Goal: Transaction & Acquisition: Purchase product/service

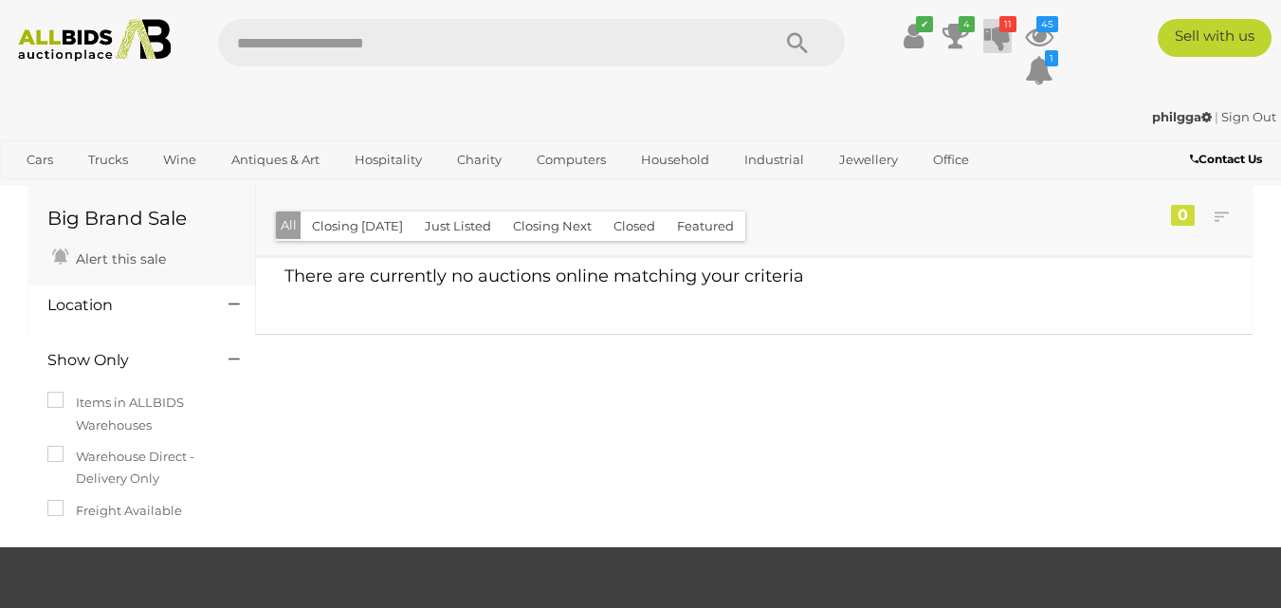
click at [997, 35] on icon at bounding box center [998, 36] width 27 height 34
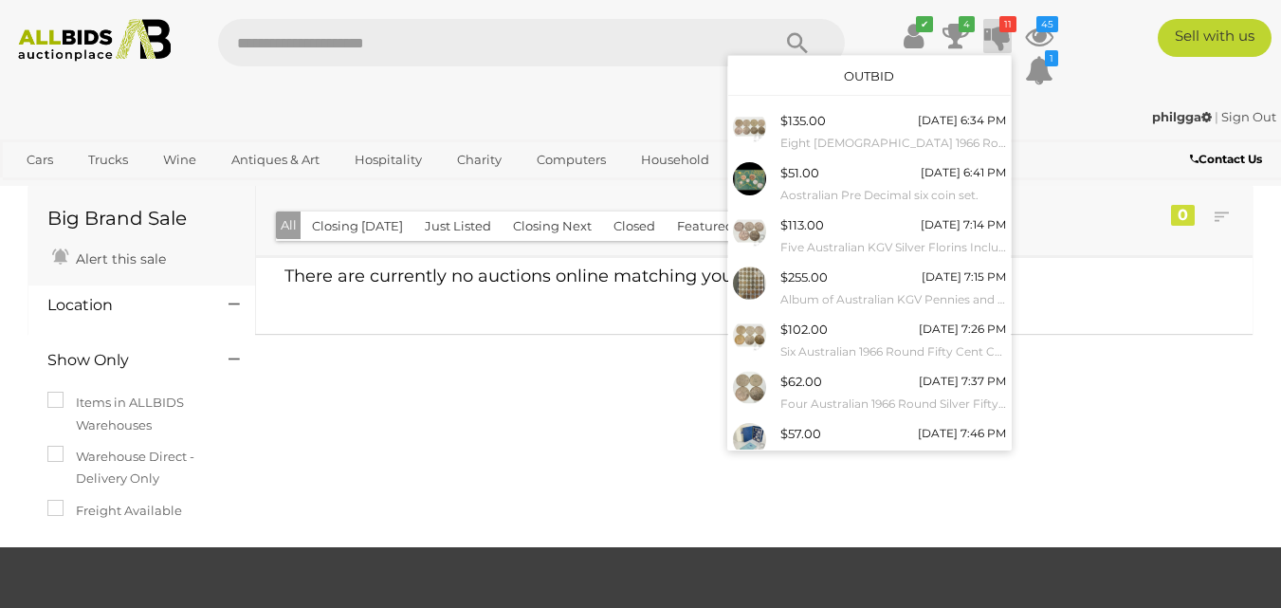
click at [847, 73] on link "Outbid" at bounding box center [869, 75] width 50 height 15
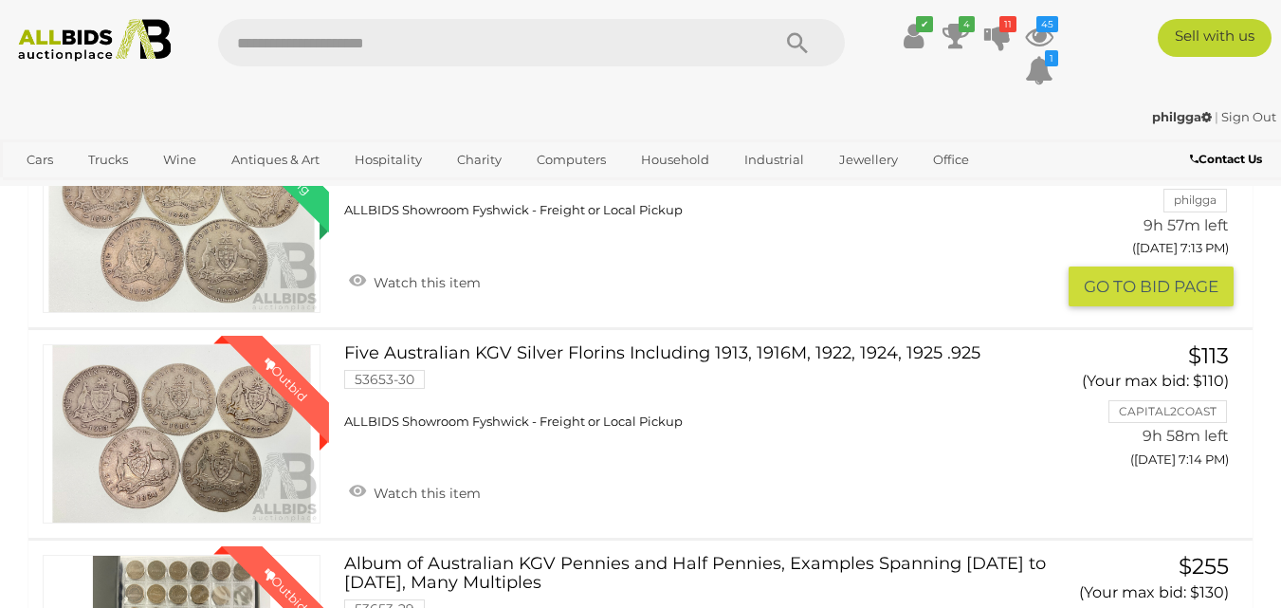
scroll to position [949, 0]
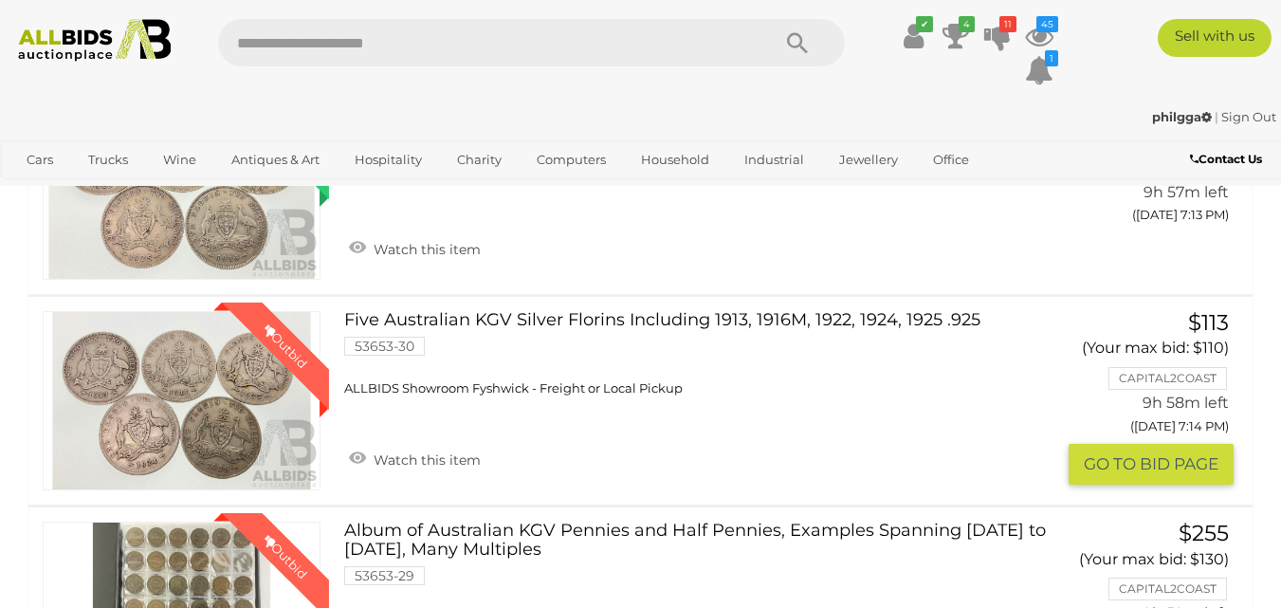
click at [728, 314] on link "Five Australian KGV Silver Florins Including 1913, 1916M, 1922, 1924, 1925 .925…" at bounding box center [697, 353] width 676 height 85
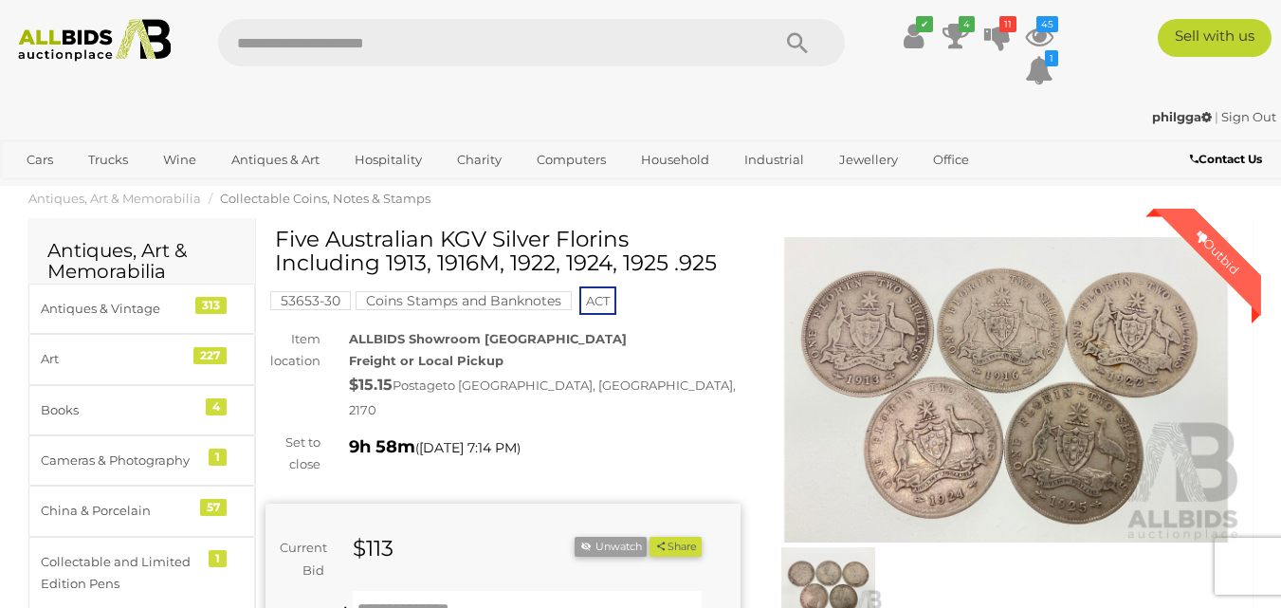
click at [1004, 392] on img at bounding box center [1006, 390] width 475 height 306
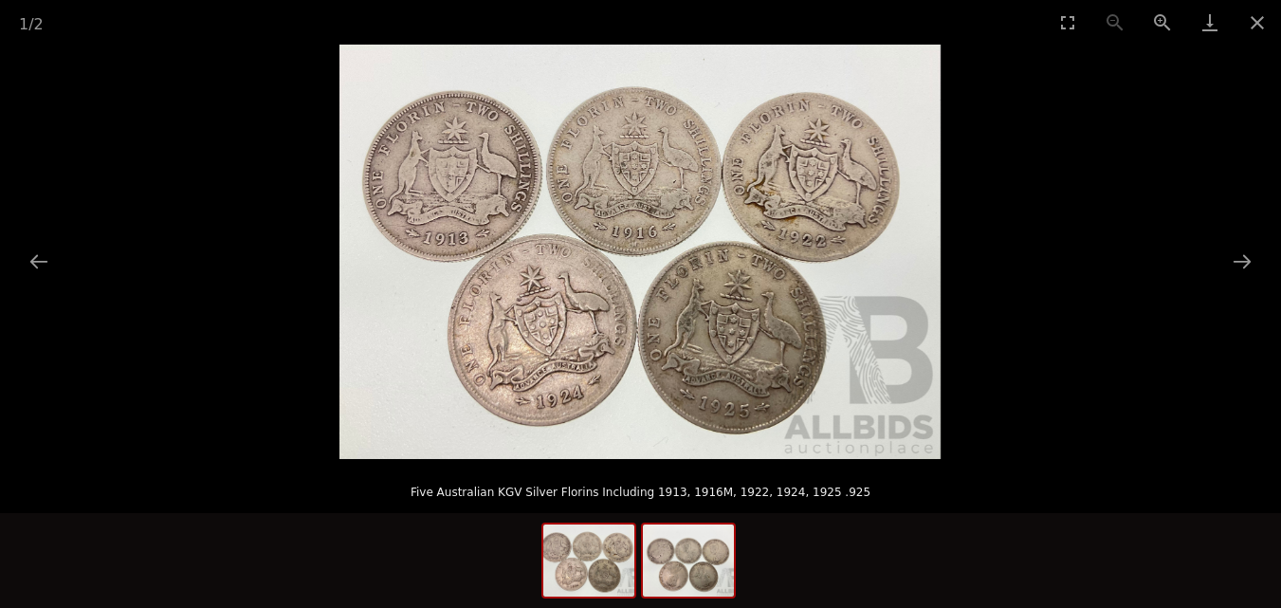
click at [687, 557] on img at bounding box center [688, 561] width 91 height 72
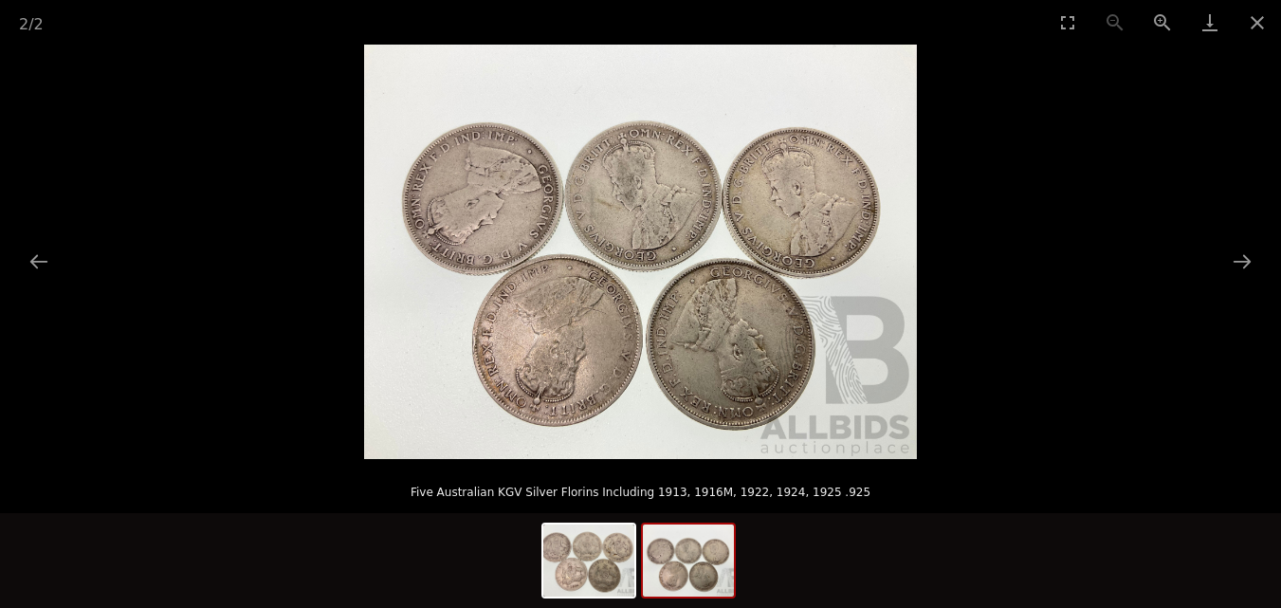
click at [636, 308] on img at bounding box center [640, 252] width 553 height 415
click at [1158, 13] on button "Zoom in" at bounding box center [1162, 22] width 47 height 45
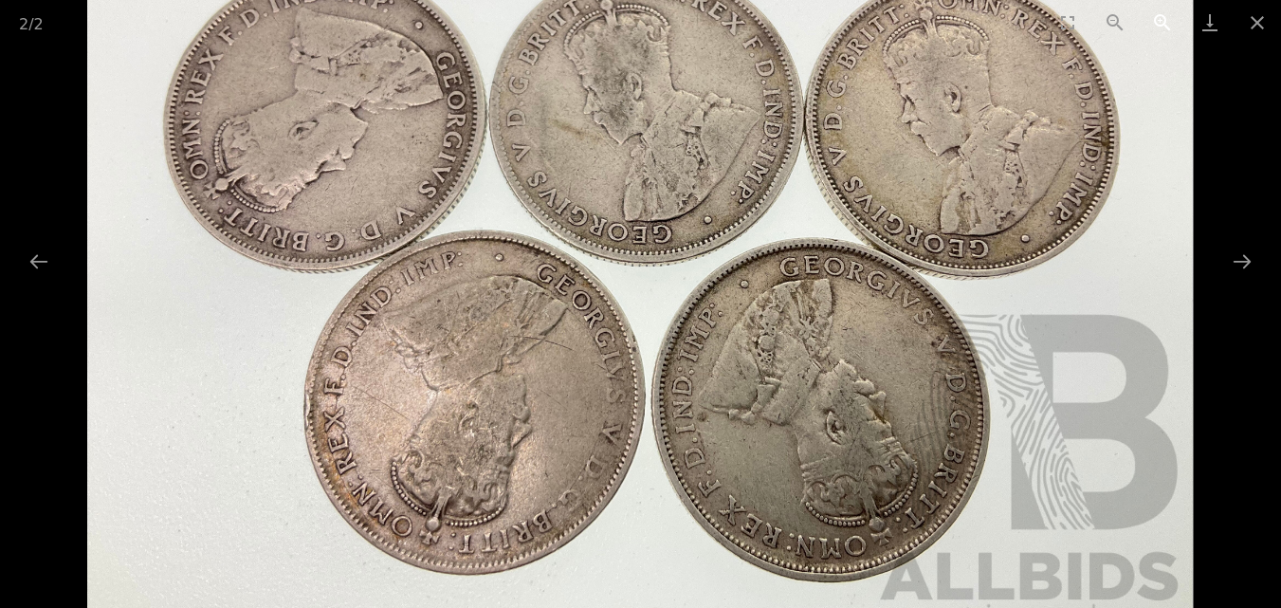
click at [1158, 13] on button "Zoom in" at bounding box center [1162, 22] width 47 height 45
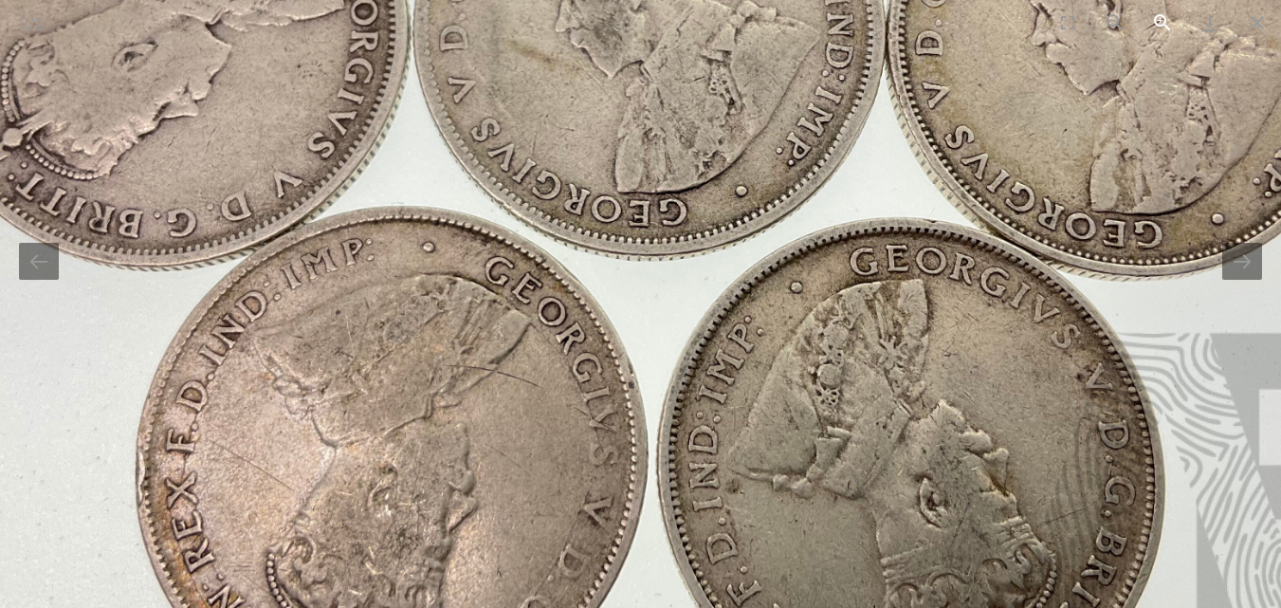
click at [1158, 13] on button "Zoom in" at bounding box center [1162, 22] width 47 height 45
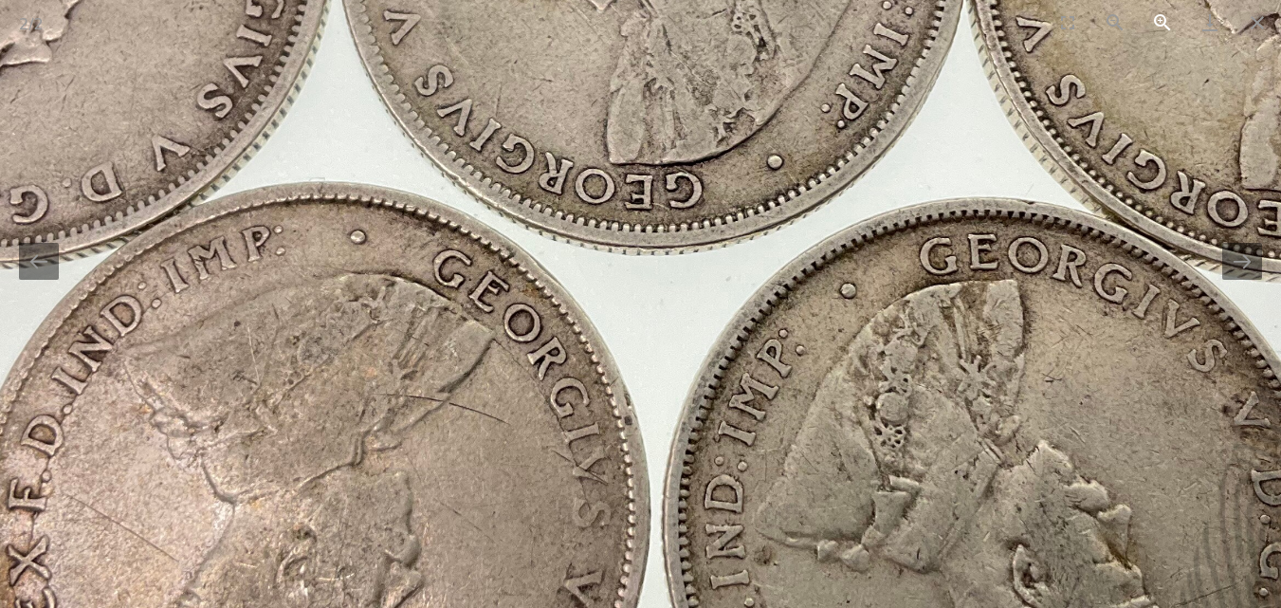
click at [1156, 13] on button "Zoom in" at bounding box center [1162, 22] width 47 height 45
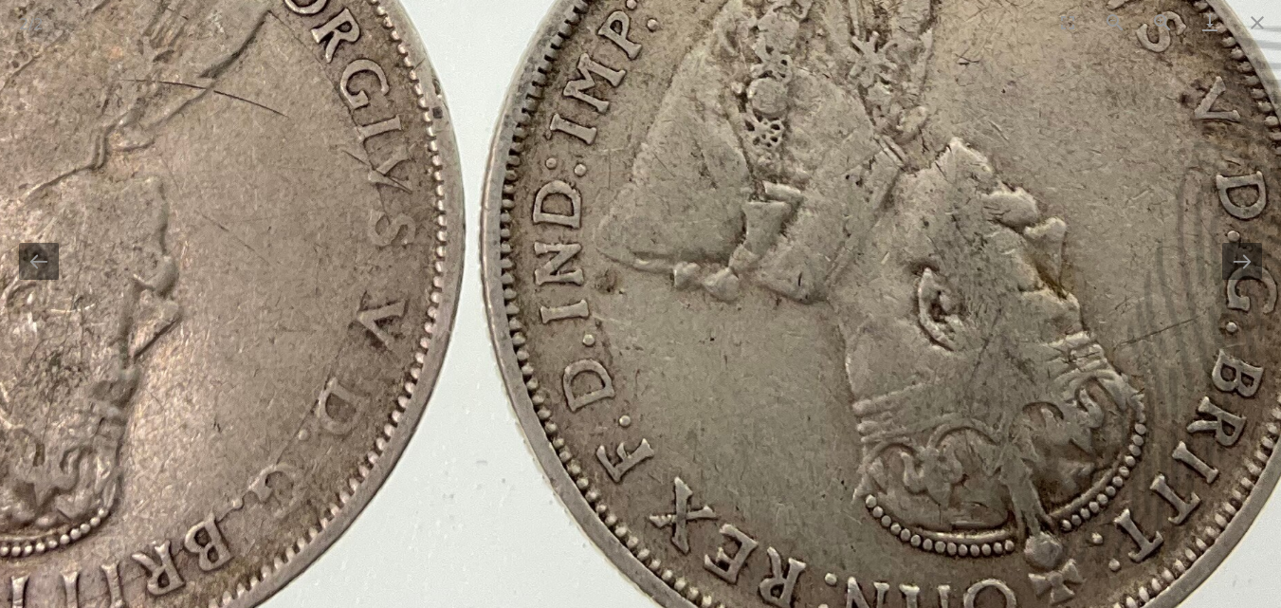
drag, startPoint x: 888, startPoint y: 329, endPoint x: 731, endPoint y: 53, distance: 317.3
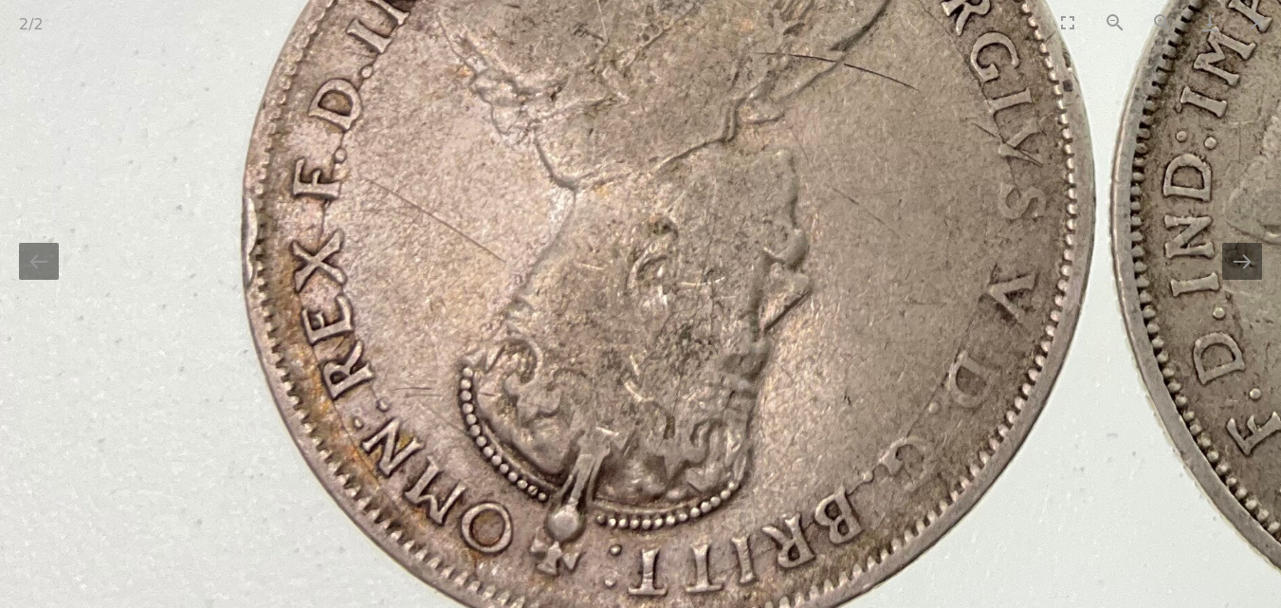
drag, startPoint x: 495, startPoint y: 247, endPoint x: 1173, endPoint y: 376, distance: 690.4
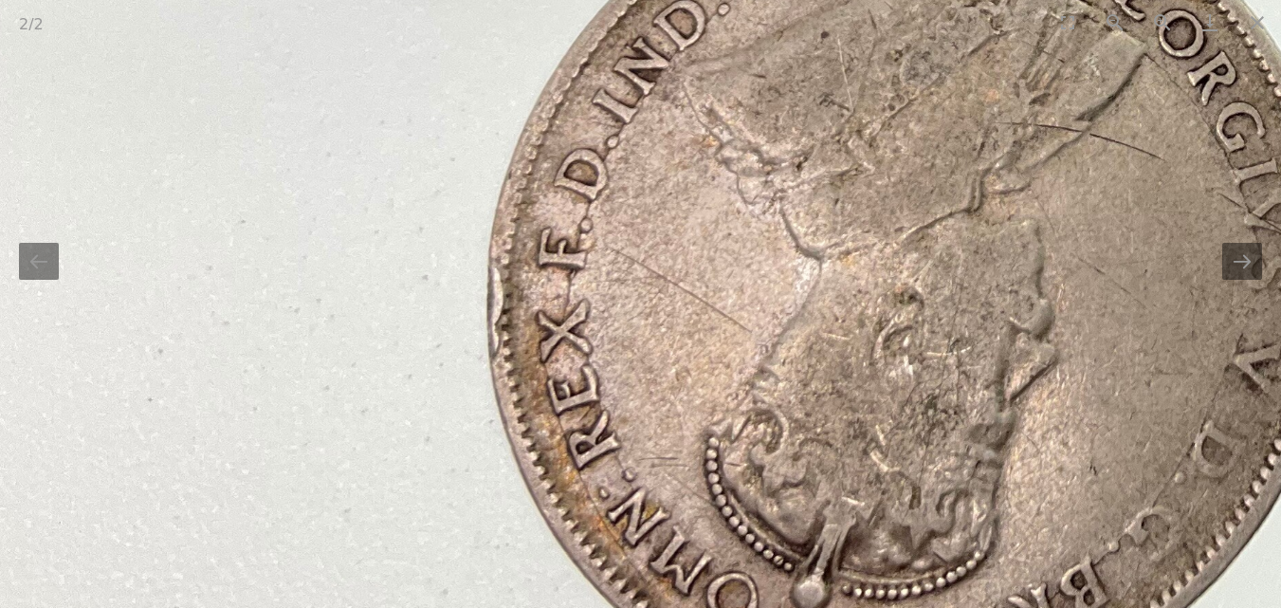
drag, startPoint x: 1049, startPoint y: 463, endPoint x: 983, endPoint y: 645, distance: 193.8
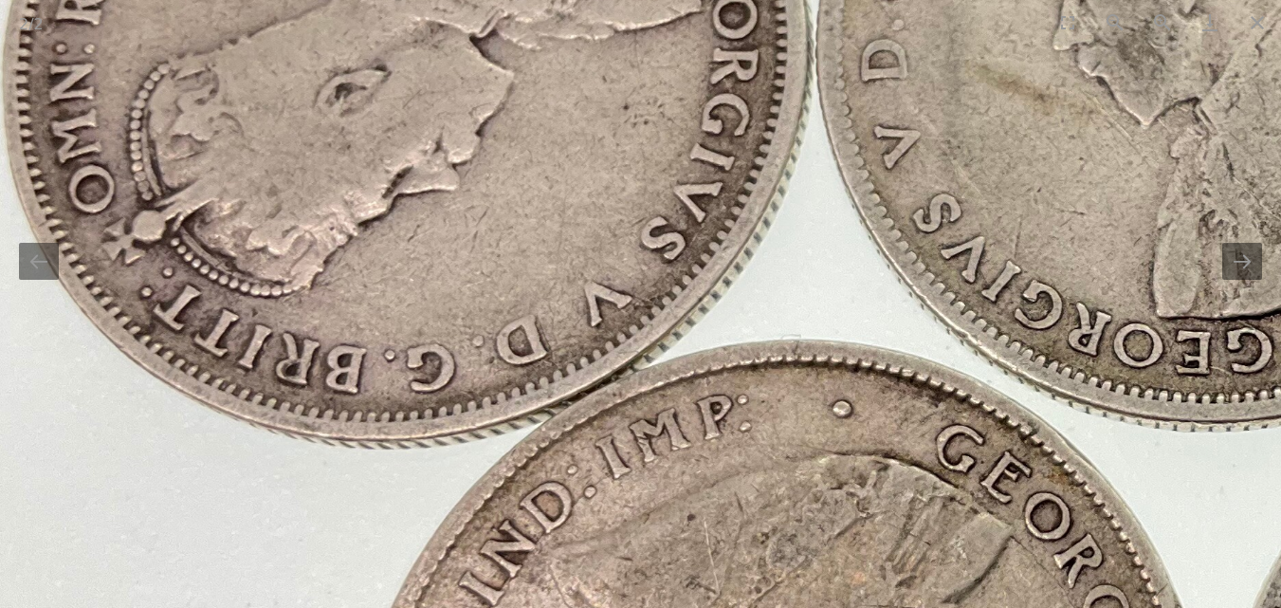
drag, startPoint x: 932, startPoint y: 400, endPoint x: 933, endPoint y: 446, distance: 45.5
click at [933, 446] on img at bounding box center [1194, 329] width 2763 height 2073
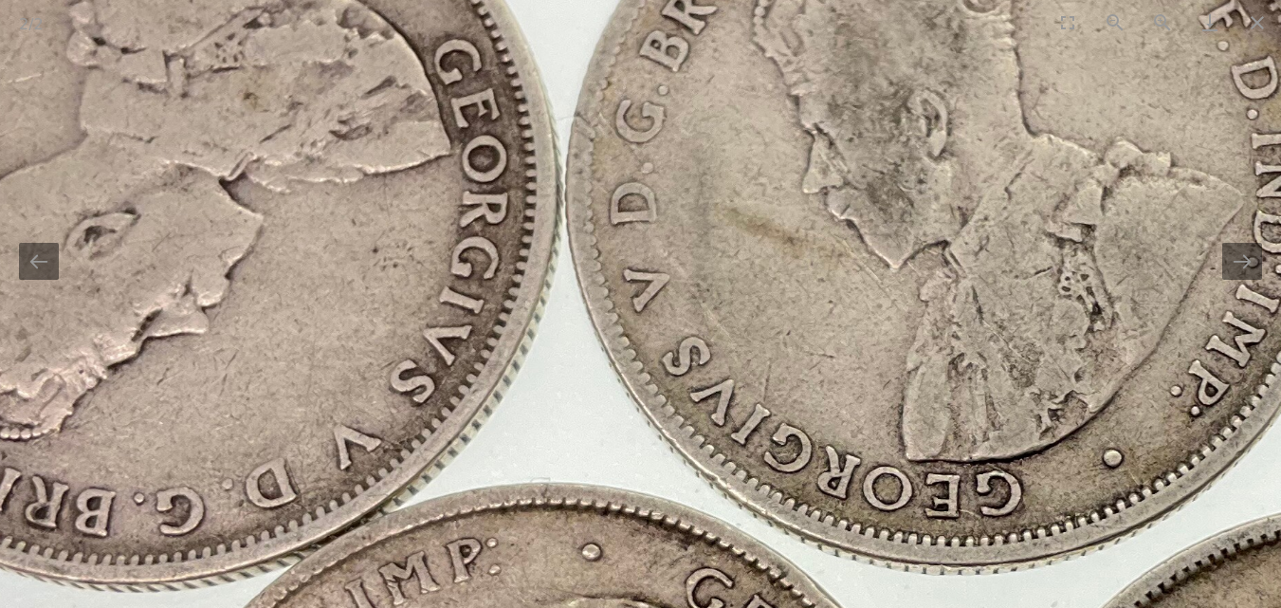
drag, startPoint x: 1035, startPoint y: 371, endPoint x: 658, endPoint y: 430, distance: 381.1
click at [658, 430] on img at bounding box center [944, 473] width 2763 height 2073
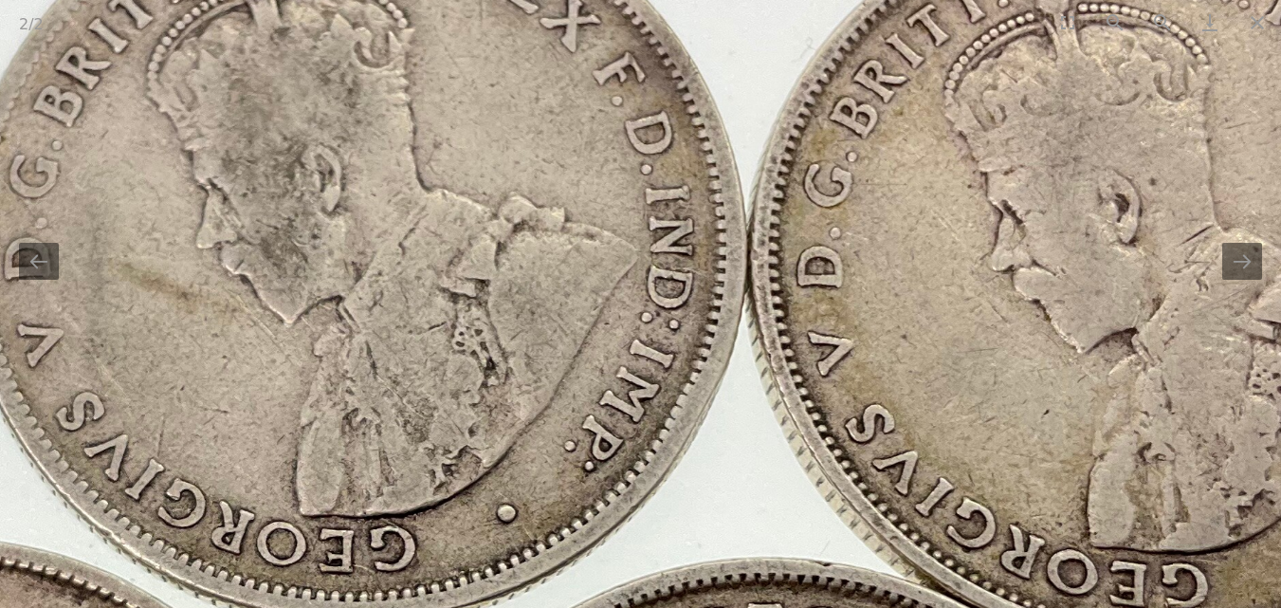
drag, startPoint x: 1029, startPoint y: 424, endPoint x: 897, endPoint y: 477, distance: 142.1
click at [901, 476] on img at bounding box center [338, 528] width 2763 height 2073
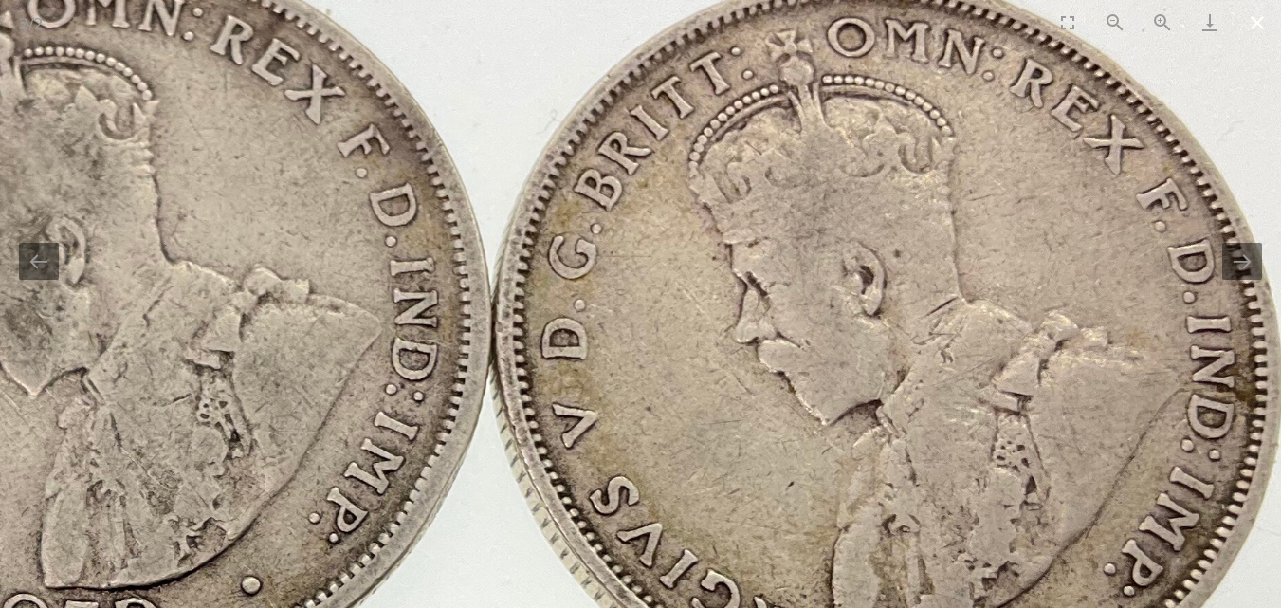
click at [1254, 20] on button "Close gallery" at bounding box center [1257, 22] width 47 height 45
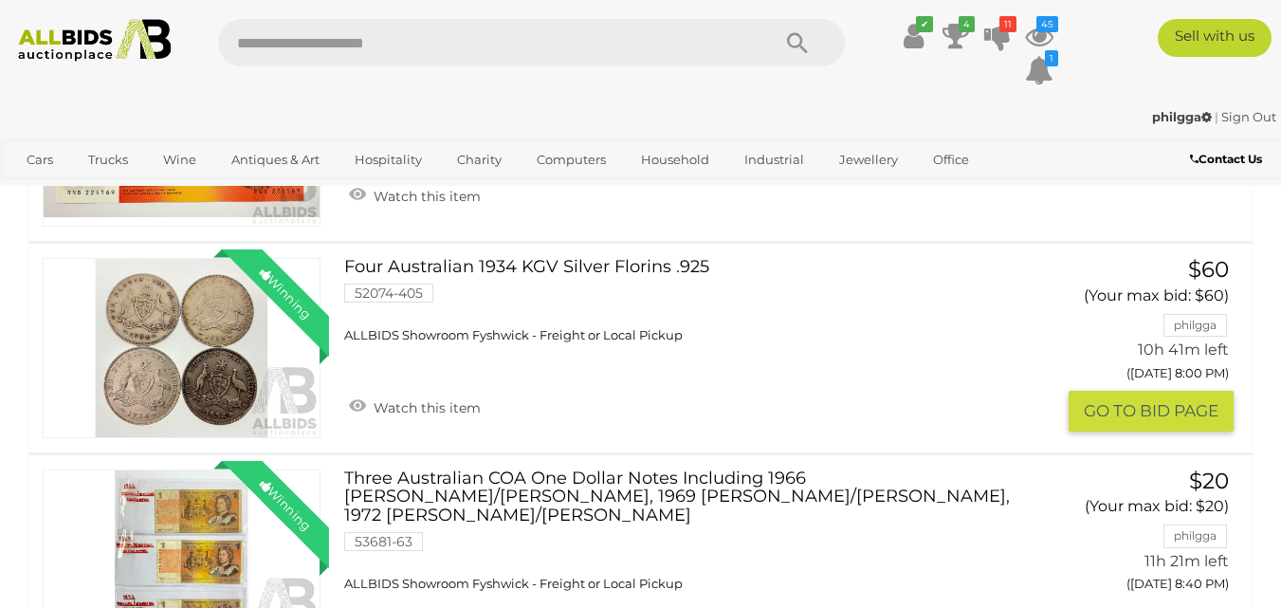
scroll to position [2940, 0]
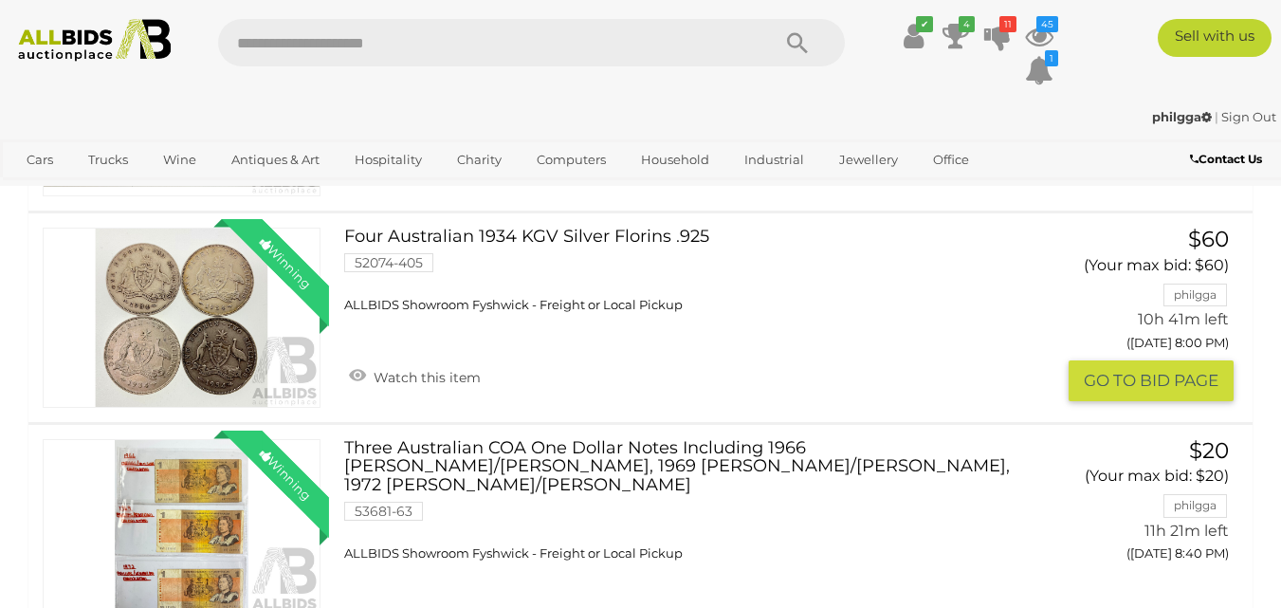
click at [558, 231] on link "Four Australian 1934 KGV Silver Florins .925 52074-405 ALLBIDS Showroom Fyshwic…" at bounding box center [697, 270] width 676 height 85
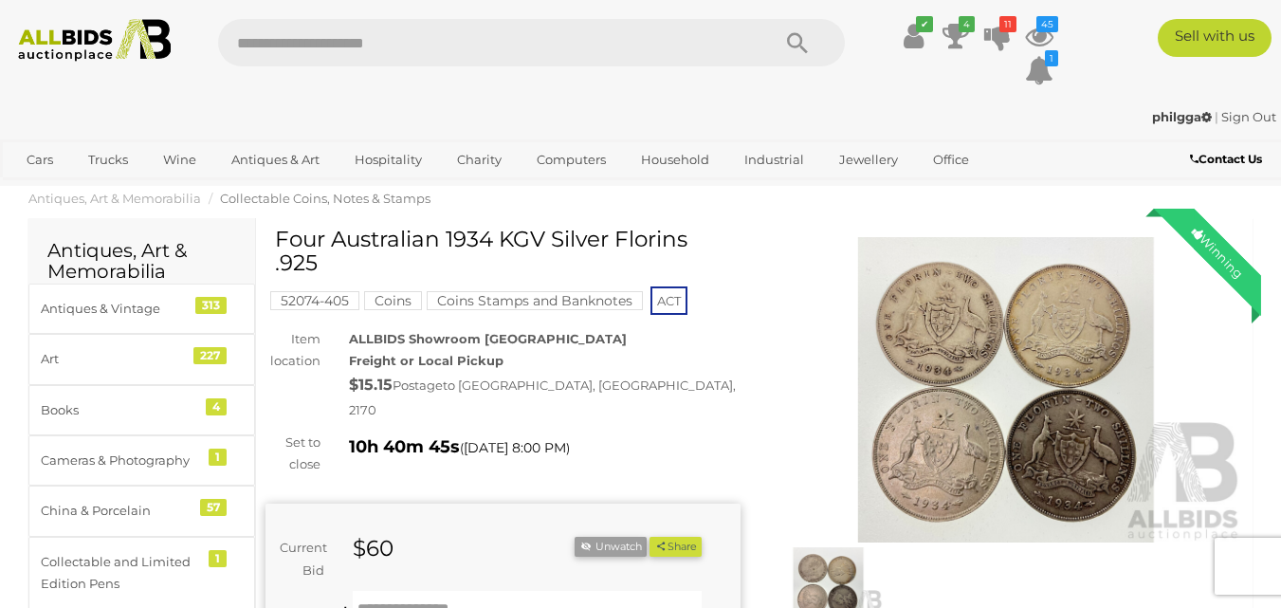
click at [1040, 379] on img at bounding box center [1006, 390] width 475 height 306
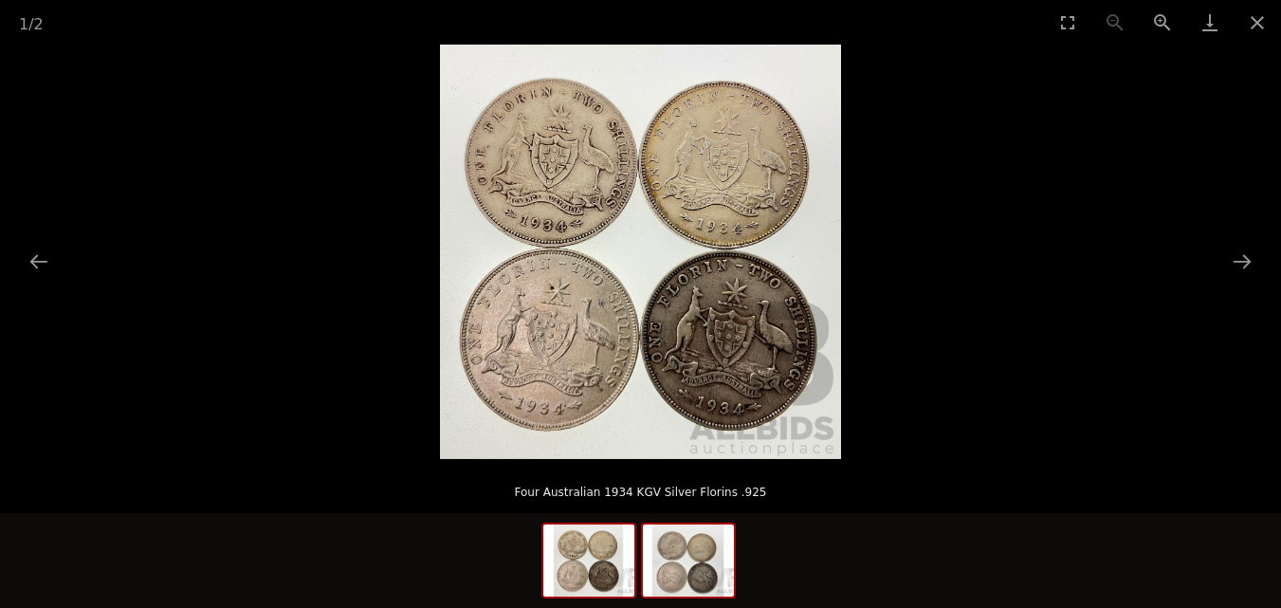
click at [680, 578] on img at bounding box center [688, 561] width 91 height 72
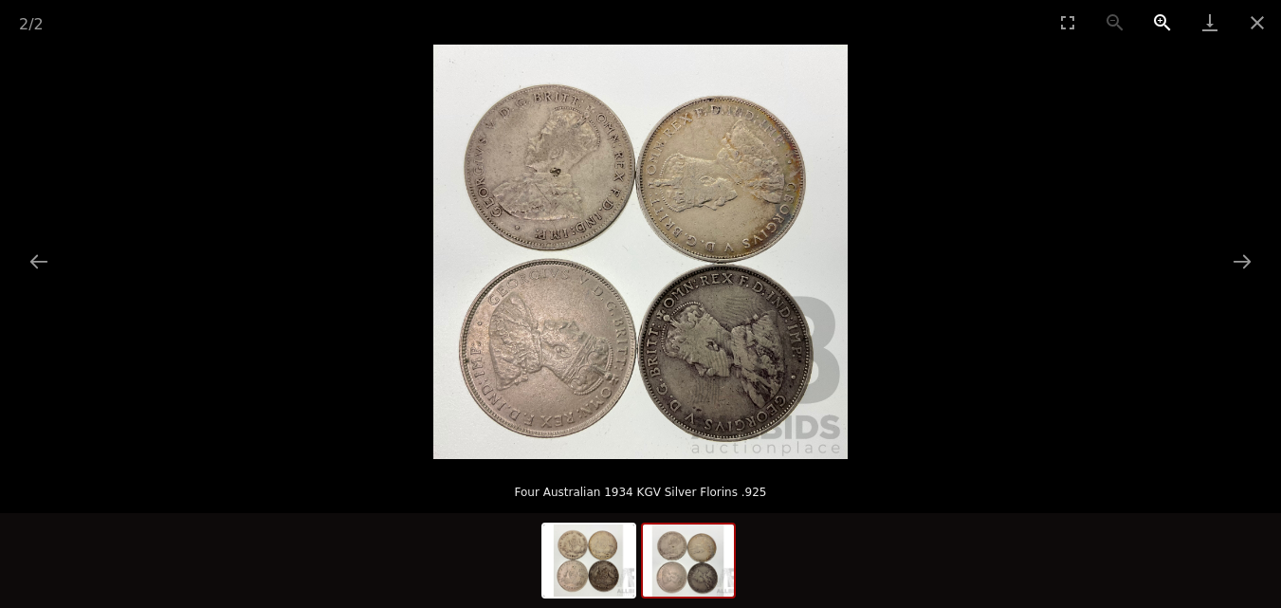
click at [1162, 23] on button "Zoom in" at bounding box center [1162, 22] width 47 height 45
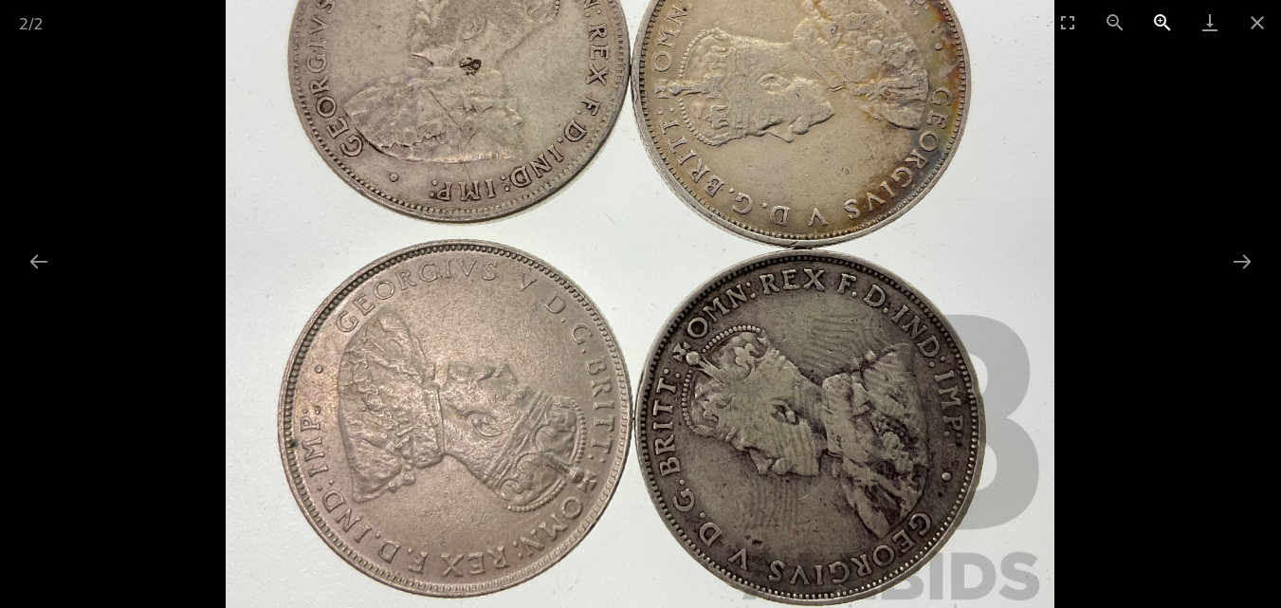
click at [1162, 23] on button "Zoom in" at bounding box center [1162, 22] width 47 height 45
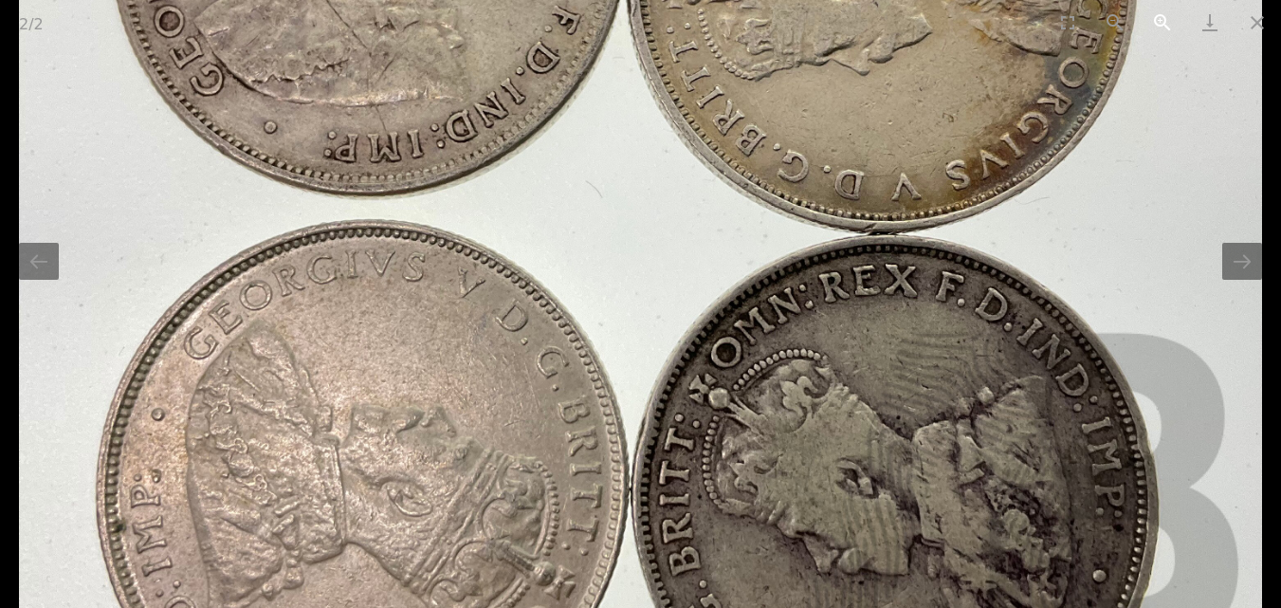
click at [1162, 23] on button "Zoom in" at bounding box center [1162, 22] width 47 height 45
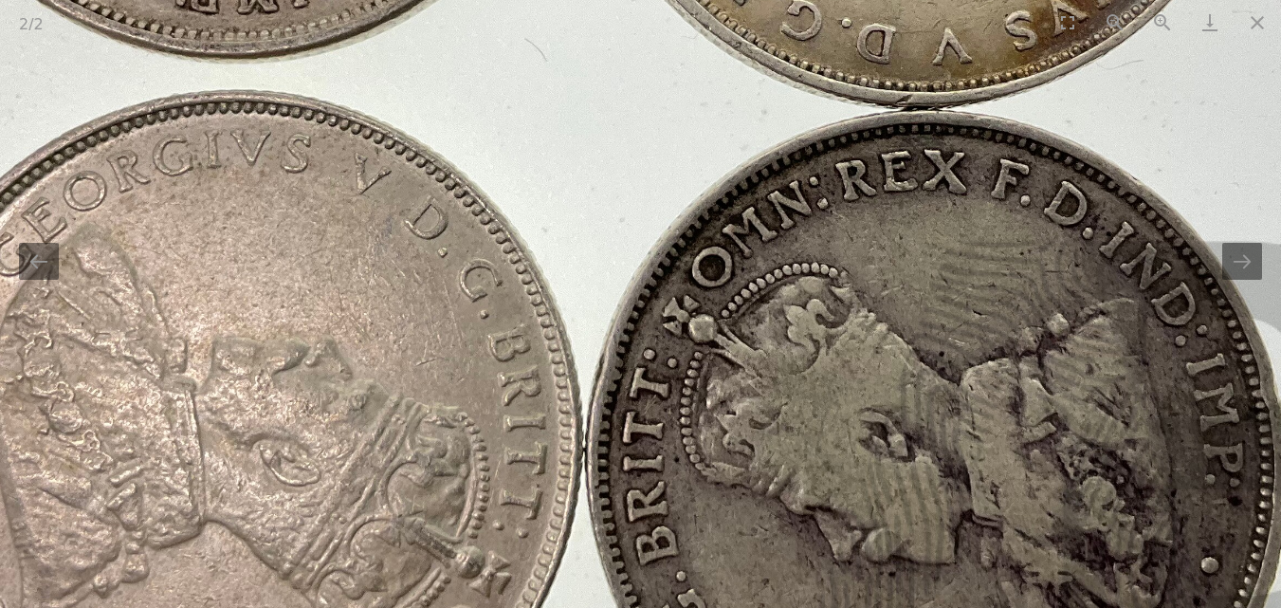
drag, startPoint x: 576, startPoint y: 228, endPoint x: 520, endPoint y: -26, distance: 259.4
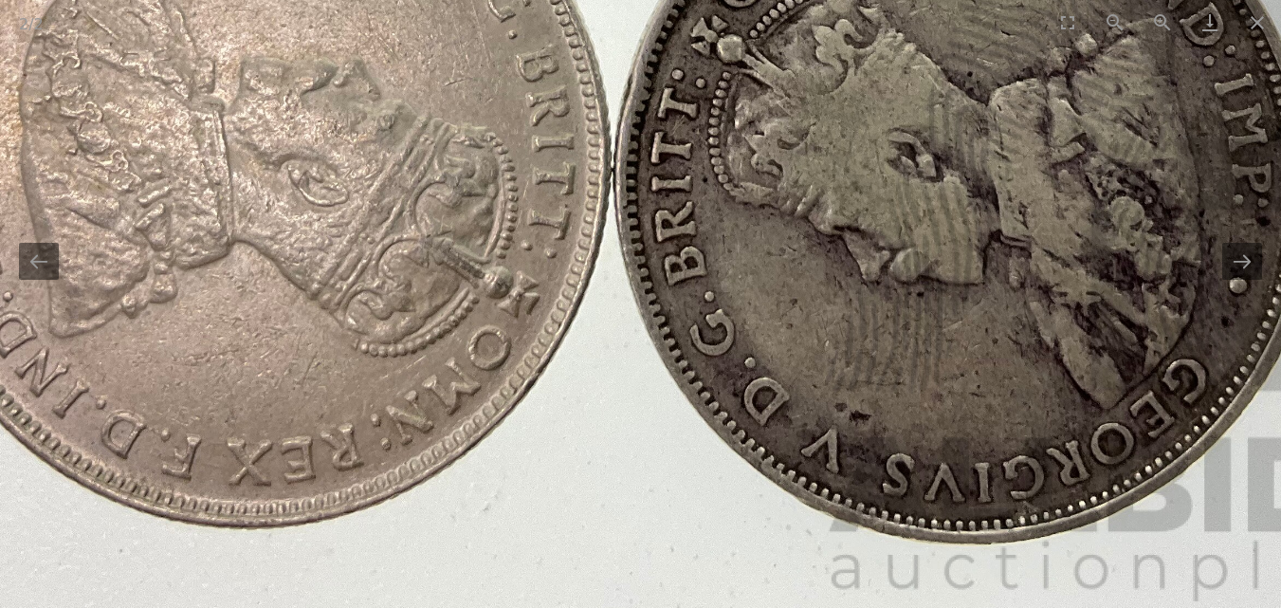
drag, startPoint x: 545, startPoint y: 520, endPoint x: 578, endPoint y: 294, distance: 228.0
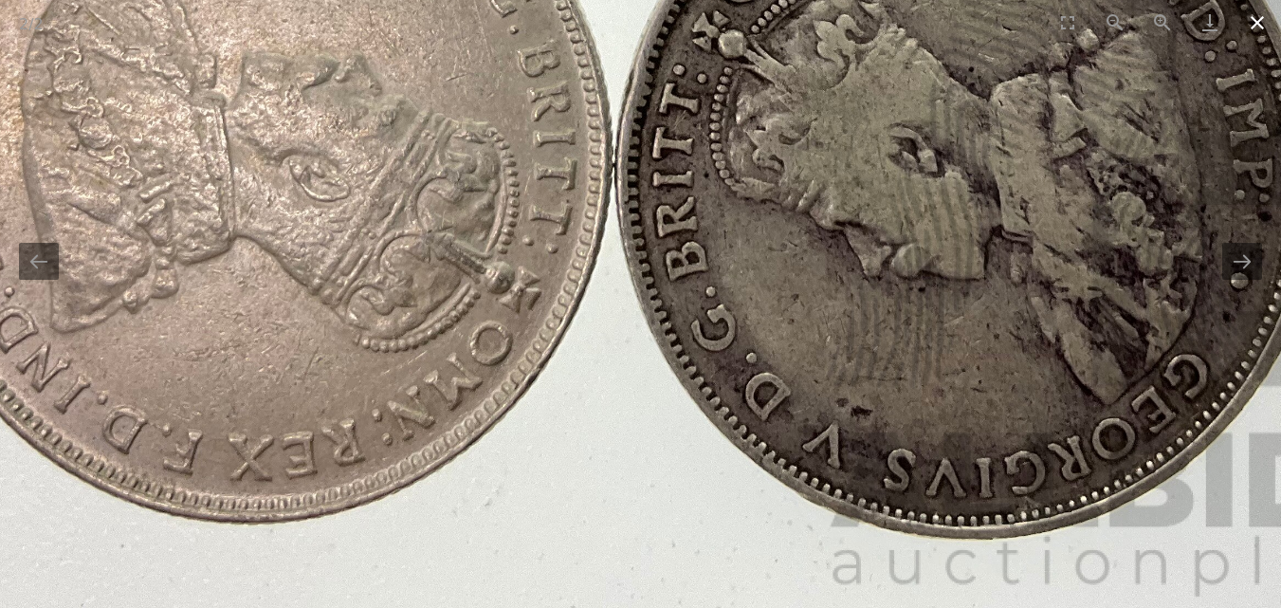
click at [1256, 17] on button "Close gallery" at bounding box center [1257, 22] width 47 height 45
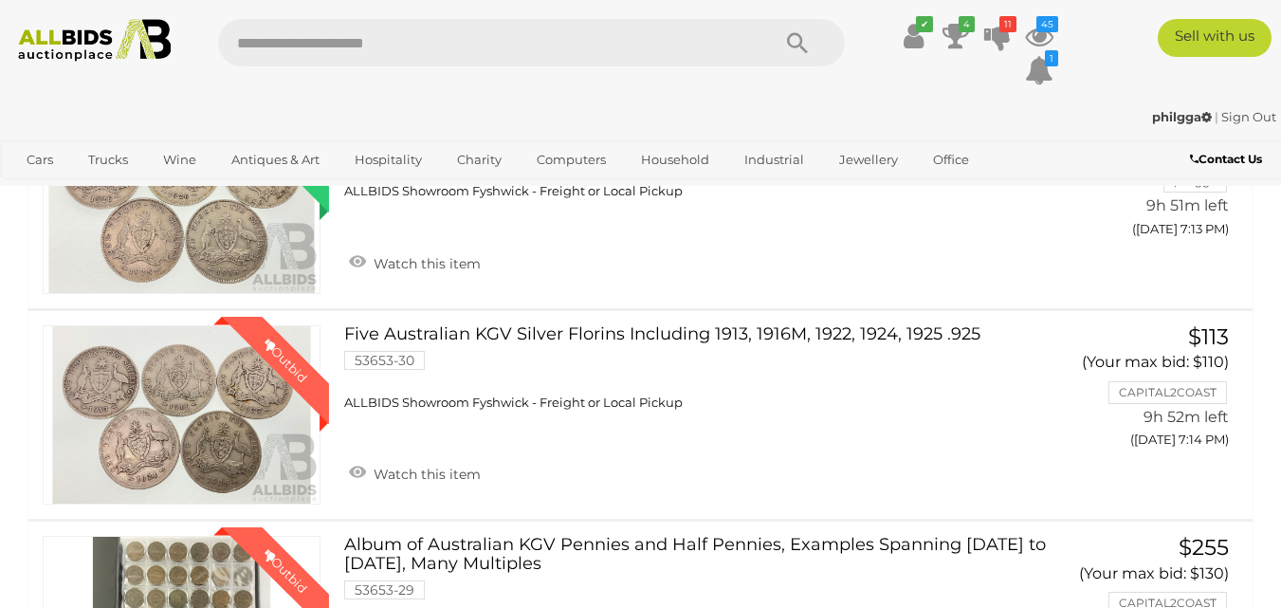
scroll to position [905, 0]
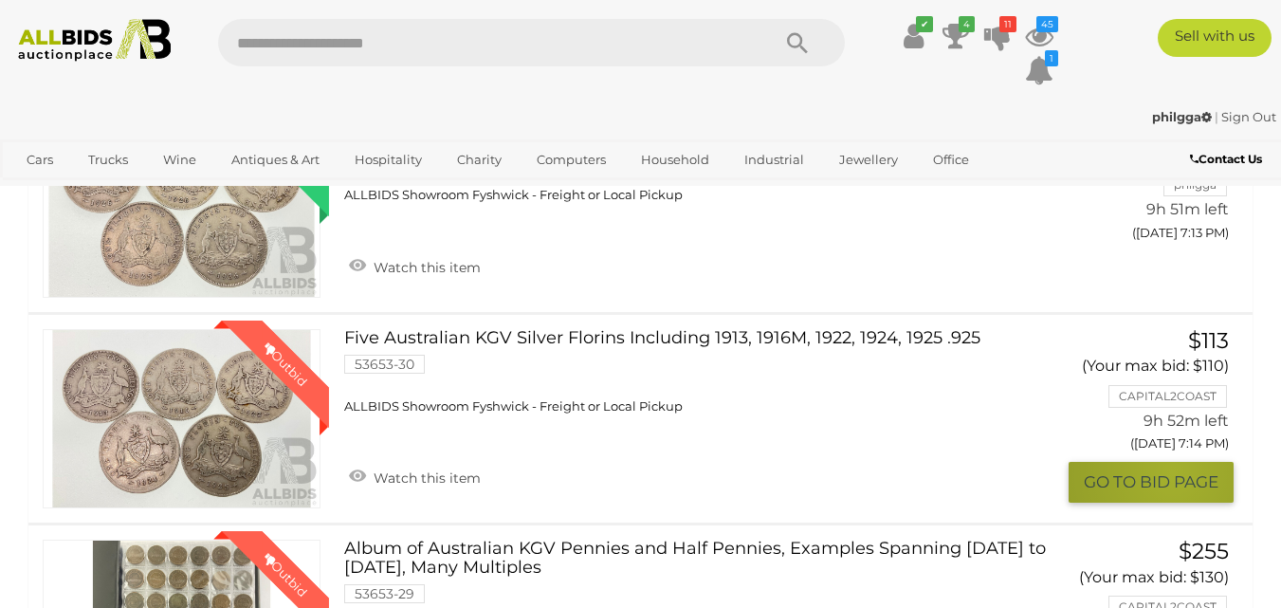
click at [1171, 498] on button "GO TO BID PAGE" at bounding box center [1151, 482] width 165 height 41
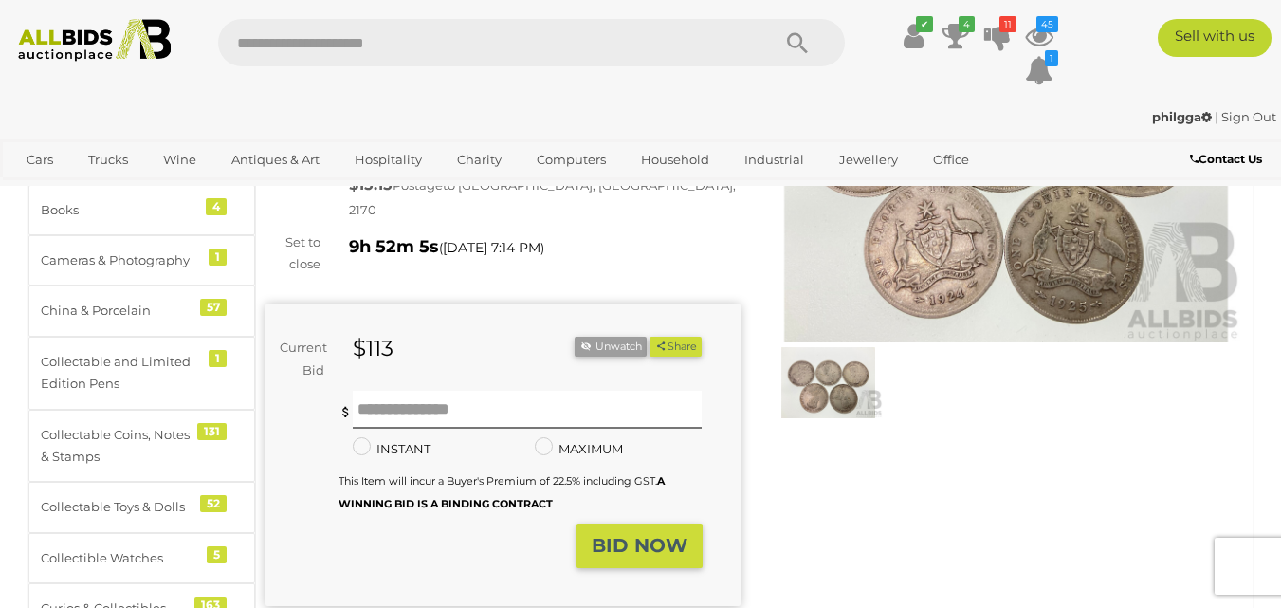
scroll to position [285, 0]
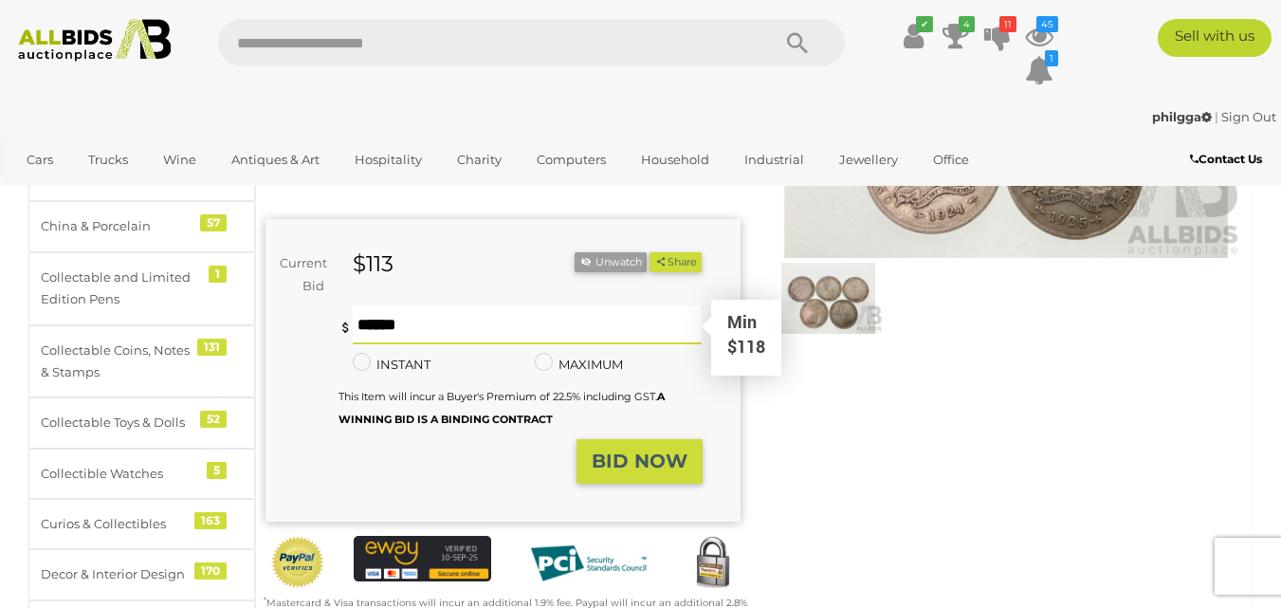
click at [362, 313] on input "text" at bounding box center [528, 325] width 350 height 38
type input "***"
click at [656, 450] on strong "BID NOW" at bounding box center [640, 461] width 96 height 23
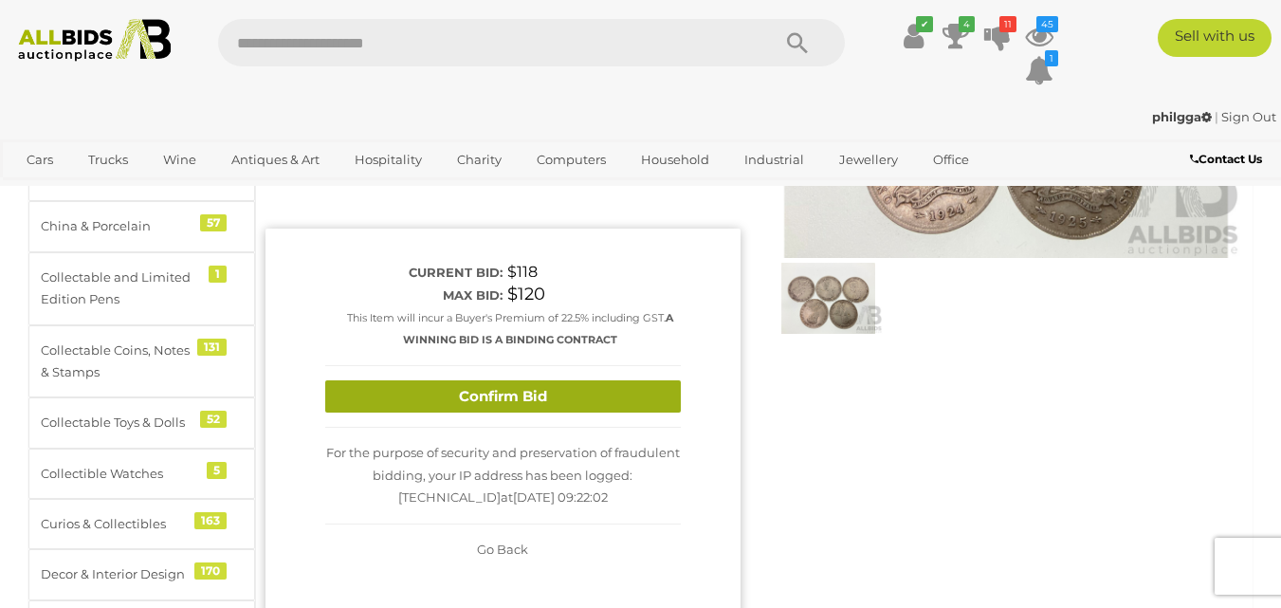
click at [505, 380] on button "Confirm Bid" at bounding box center [503, 396] width 356 height 33
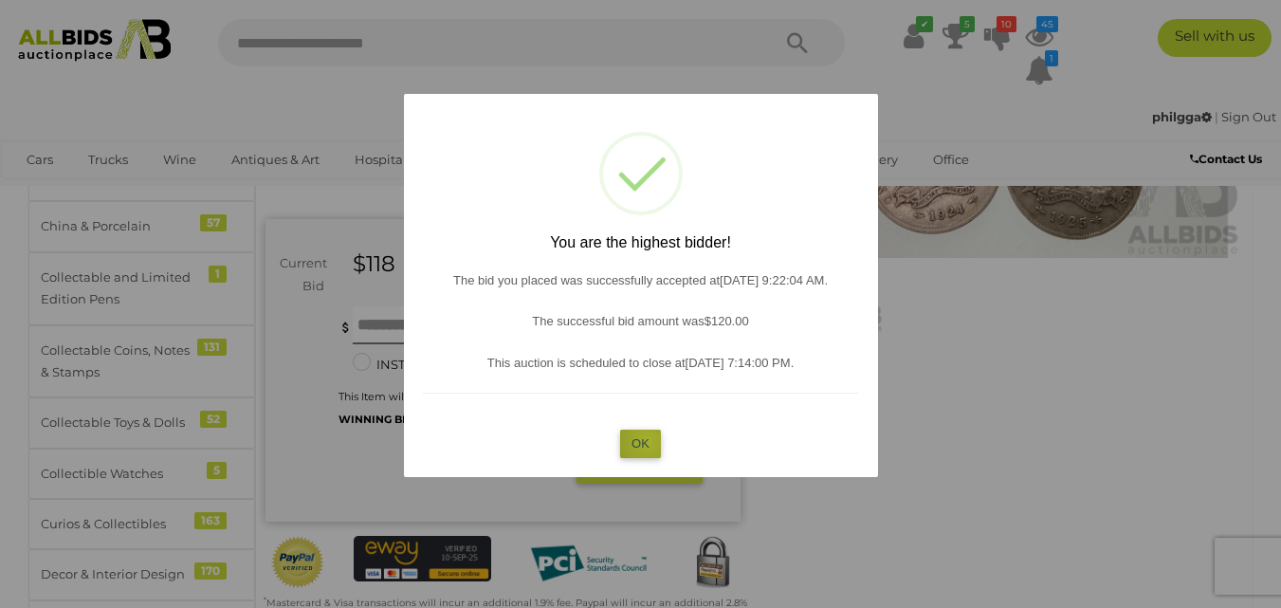
click at [648, 441] on button "OK" at bounding box center [640, 444] width 41 height 28
